Goal: Find specific page/section: Find specific page/section

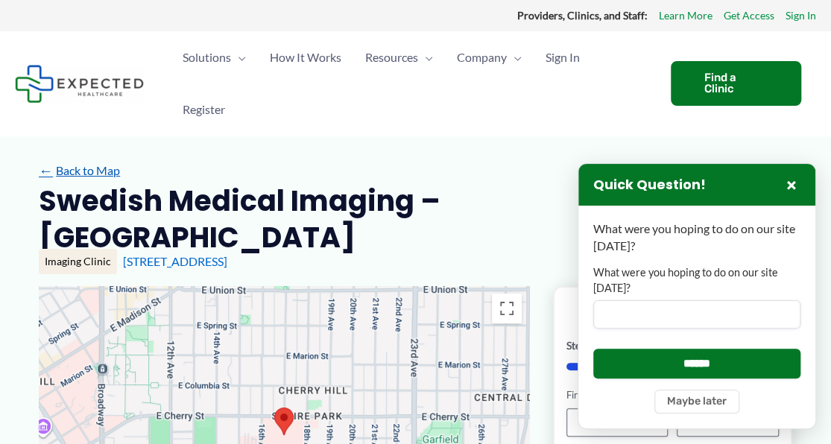
click at [64, 160] on link "← Back to Map" at bounding box center [79, 171] width 81 height 22
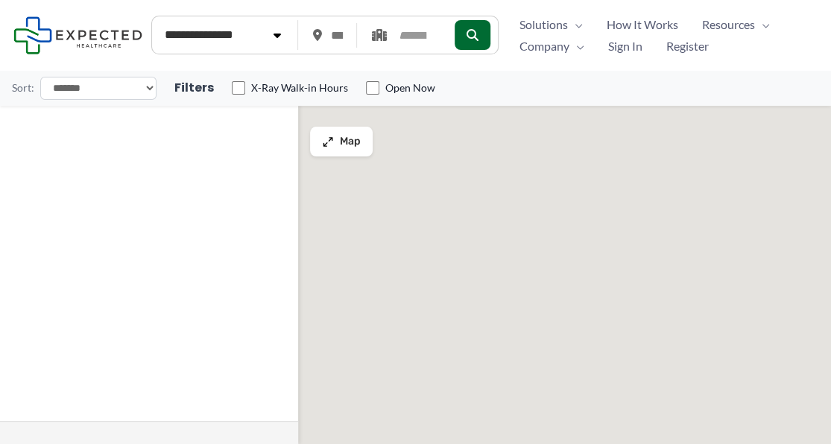
type input "*****"
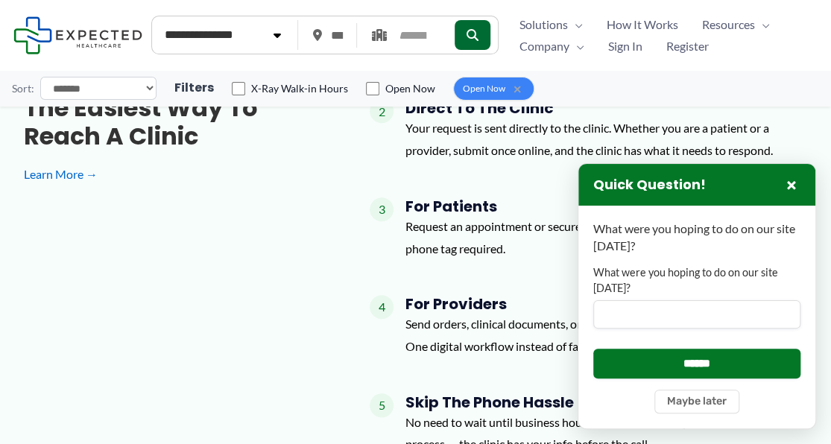
scroll to position [522, 0]
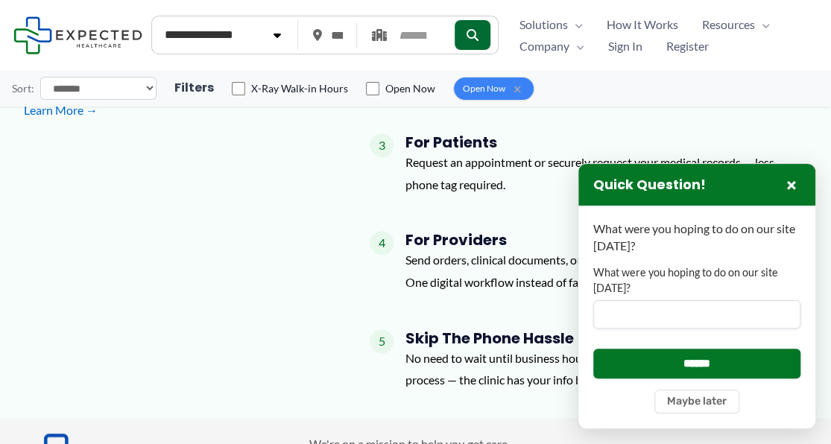
click at [598, 193] on h3 "Quick Question!" at bounding box center [649, 185] width 113 height 17
click at [643, 185] on h3 "Quick Question!" at bounding box center [649, 185] width 113 height 17
click at [792, 186] on button "×" at bounding box center [792, 185] width 18 height 18
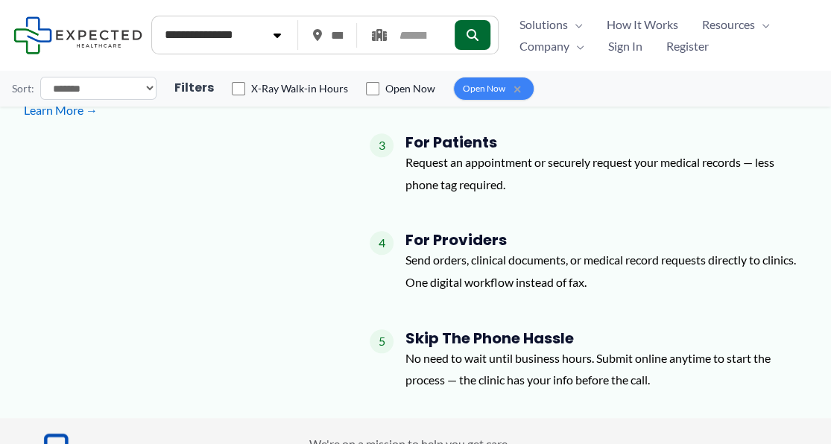
click at [502, 174] on p "Request an appointment or securely request your medical records — less phone ta…" at bounding box center [607, 173] width 402 height 44
click at [502, 163] on p "Request an appointment or securely request your medical records — less phone ta…" at bounding box center [607, 173] width 402 height 44
